Goal: Task Accomplishment & Management: Use online tool/utility

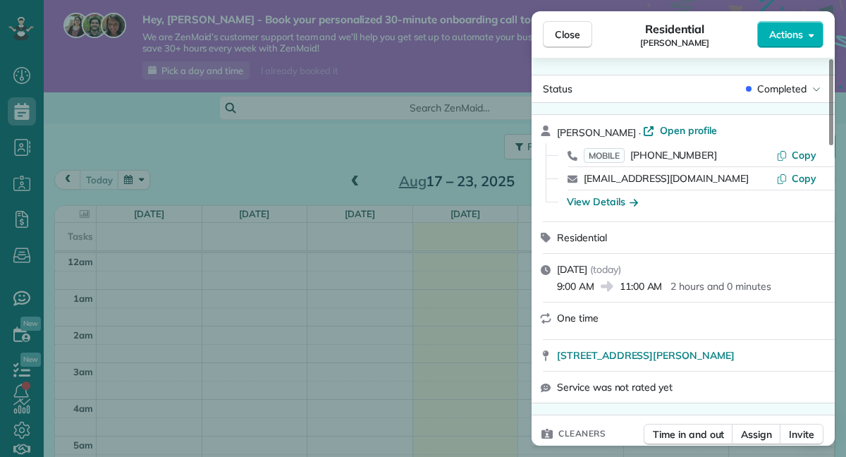
scroll to position [257, 0]
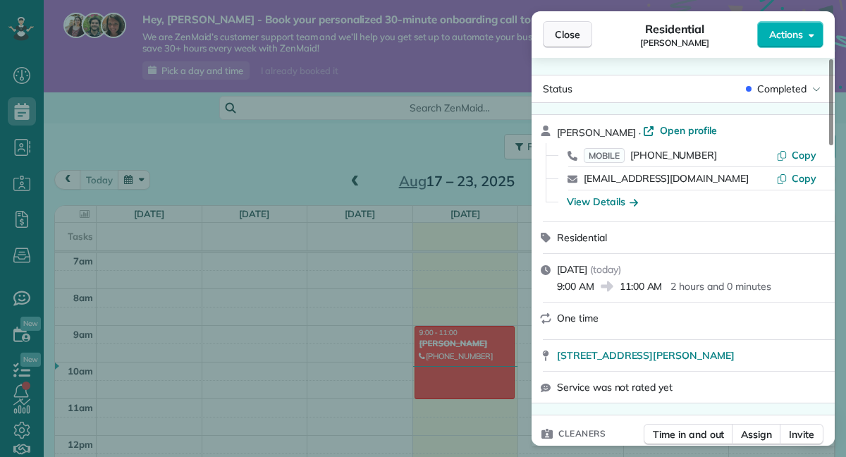
click at [565, 37] on span "Close" at bounding box center [567, 34] width 25 height 14
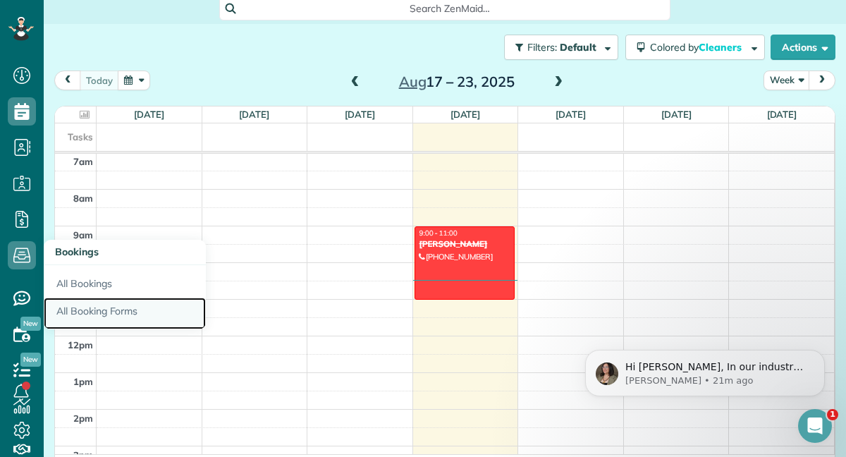
click at [79, 304] on link "All Booking Forms" at bounding box center [125, 314] width 162 height 32
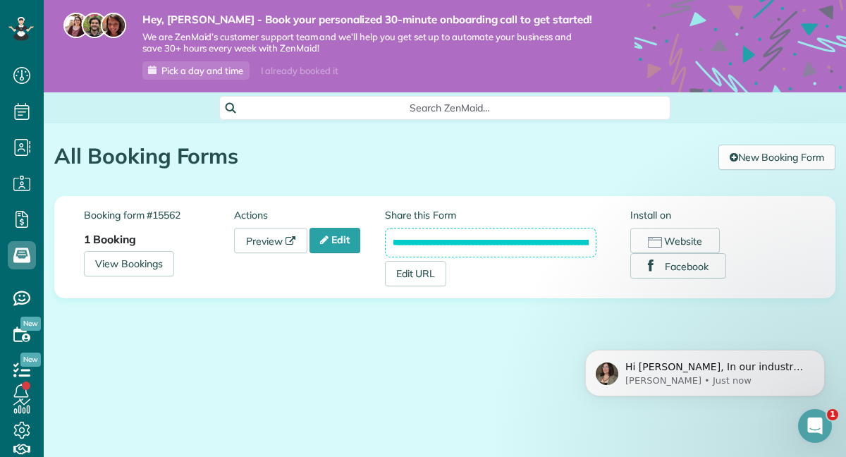
scroll to position [6, 6]
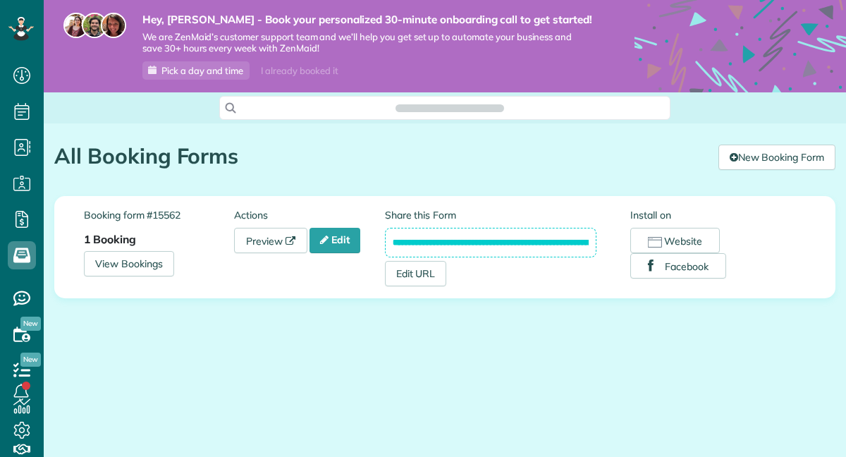
scroll to position [6, 6]
click at [152, 267] on link "View Bookings" at bounding box center [129, 263] width 90 height 25
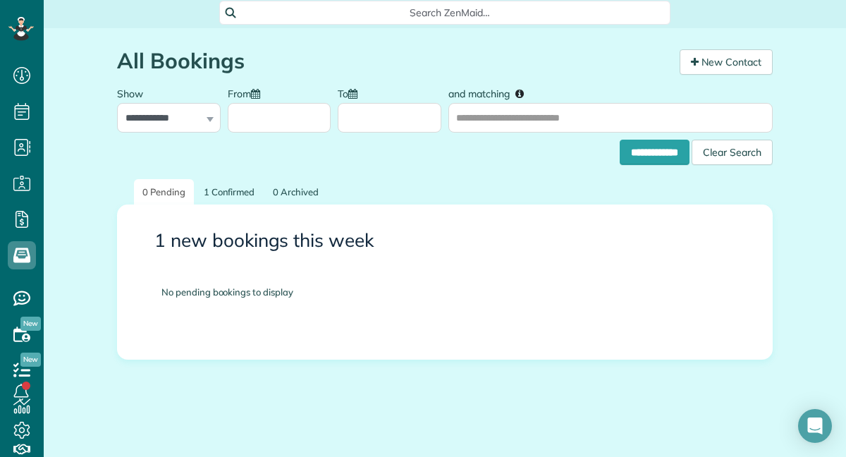
scroll to position [103, 0]
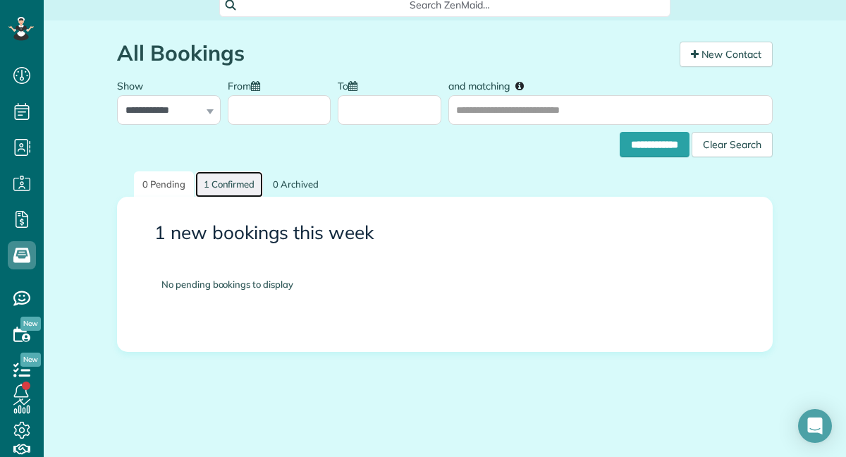
click at [224, 191] on link "1 Confirmed" at bounding box center [229, 184] width 68 height 26
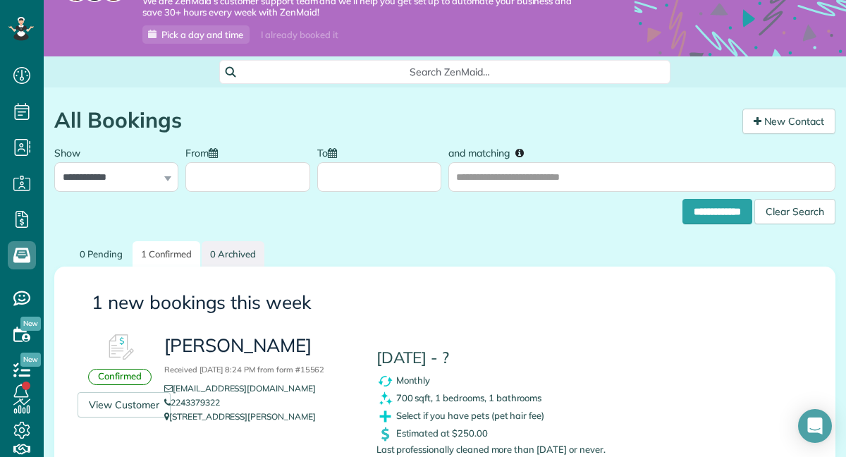
scroll to position [38, 0]
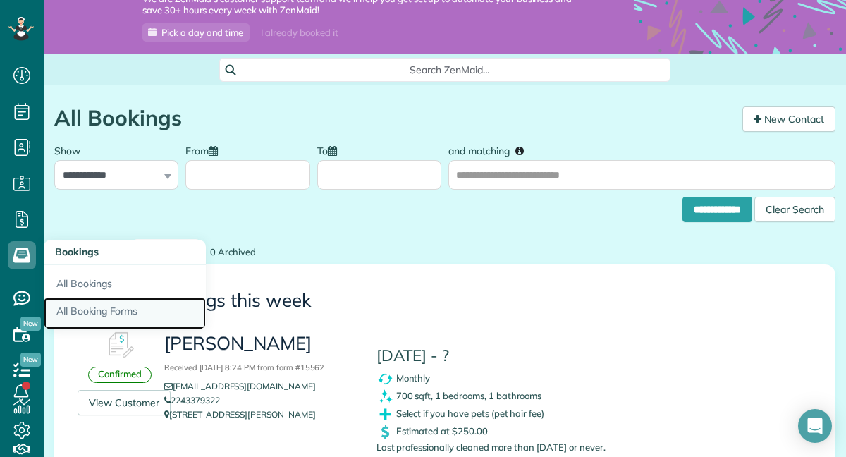
click at [93, 314] on link "All Booking Forms" at bounding box center [125, 314] width 162 height 32
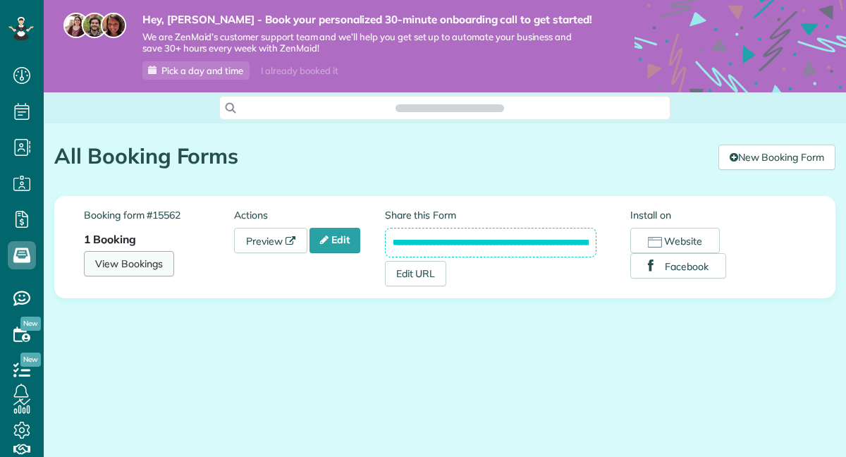
scroll to position [6, 6]
click at [343, 245] on link "Edit" at bounding box center [335, 240] width 51 height 25
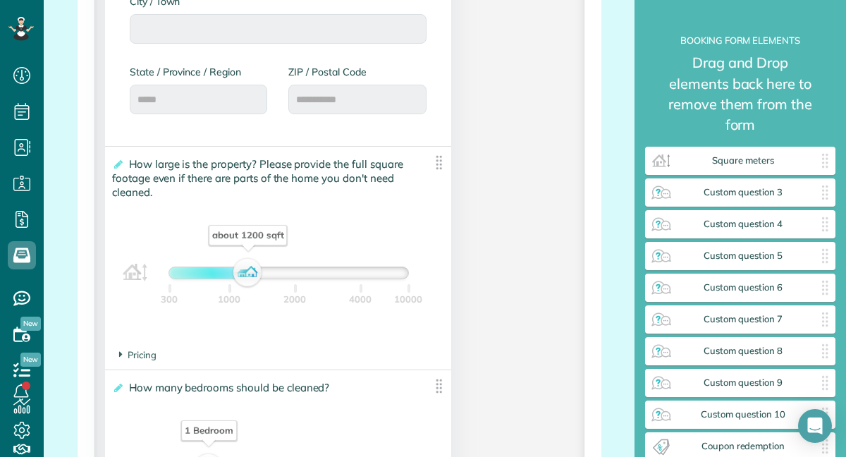
scroll to position [929, 0]
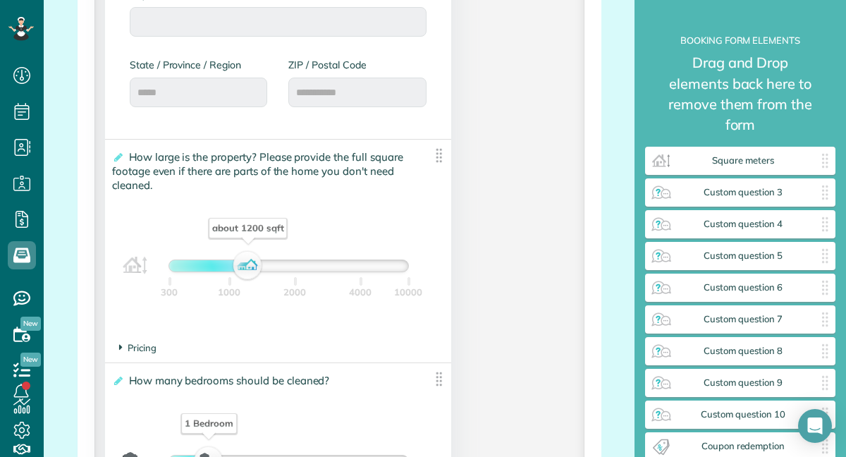
click at [140, 353] on span "Pricing" at bounding box center [137, 347] width 37 height 11
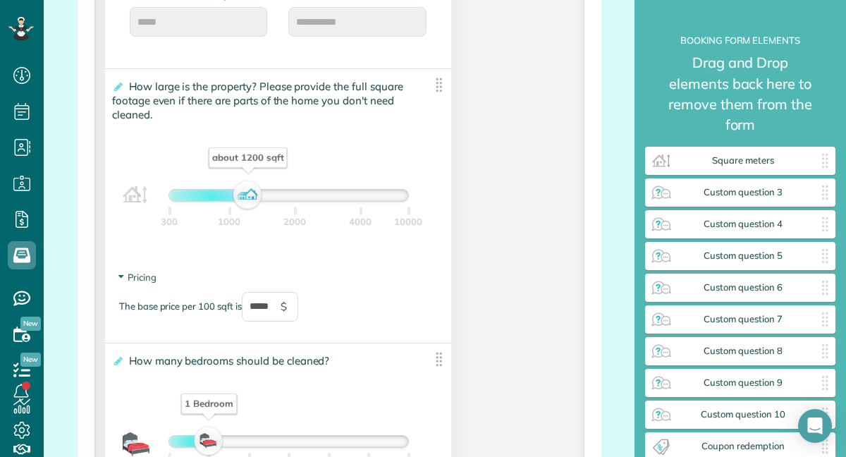
scroll to position [999, 0]
